Goal: Task Accomplishment & Management: Use online tool/utility

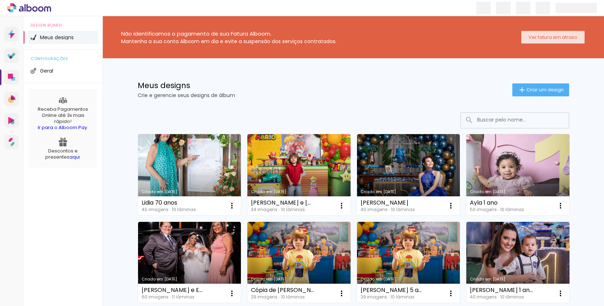
click at [0, 0] on slot "Ver fatura em atraso" at bounding box center [0, 0] width 0 height 0
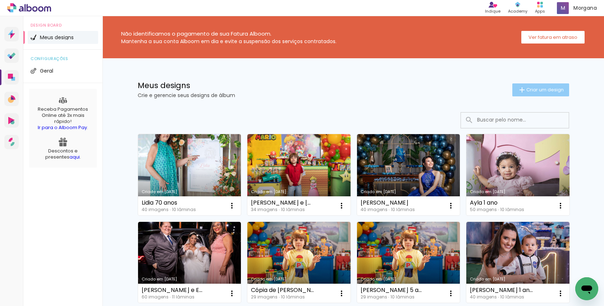
click at [542, 91] on span "Criar um design" at bounding box center [545, 89] width 37 height 5
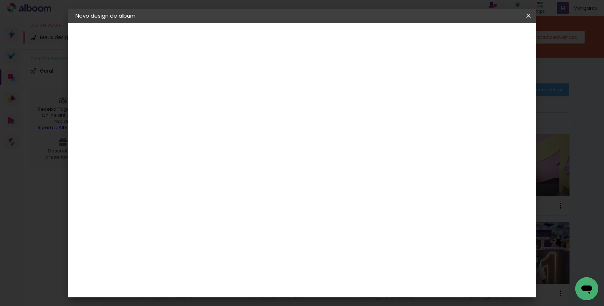
click at [193, 97] on input at bounding box center [193, 96] width 0 height 11
type input "Khalil"
type paper-input "Khalil"
click at [0, 0] on slot "Avançar" at bounding box center [0, 0] width 0 height 0
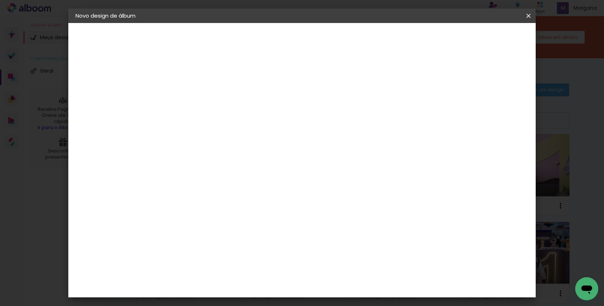
click at [206, 225] on div "Go image" at bounding box center [198, 231] width 18 height 12
click at [0, 0] on slot "Avançar" at bounding box center [0, 0] width 0 height 0
click at [221, 120] on input "text" at bounding box center [207, 125] width 28 height 11
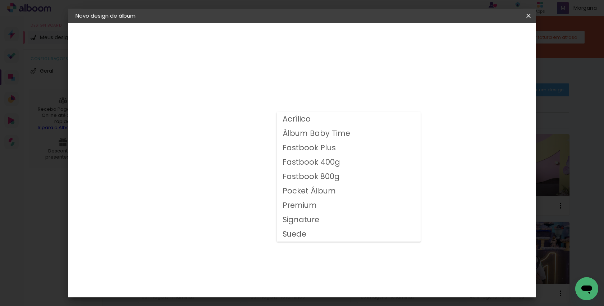
click at [0, 0] on slot "Fastbook 800g" at bounding box center [0, 0] width 0 height 0
type input "Fastbook 800g"
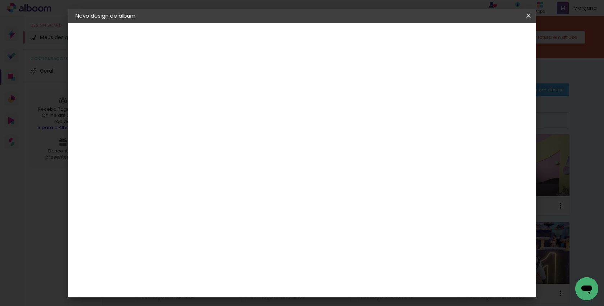
scroll to position [67, 0]
click at [242, 246] on span "20 × 20" at bounding box center [224, 257] width 33 height 23
click at [0, 0] on slot "Avançar" at bounding box center [0, 0] width 0 height 0
click at [0, 0] on slot "Mostrar sangria" at bounding box center [0, 0] width 0 height 0
type paper-checkbox "on"
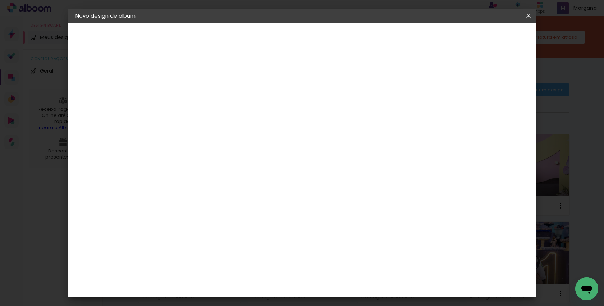
click at [478, 76] on div "Mostrar sangria" at bounding box center [473, 77] width 48 height 9
click at [496, 42] on paper-button "Iniciar design" at bounding box center [472, 38] width 47 height 12
